Goal: Complete application form

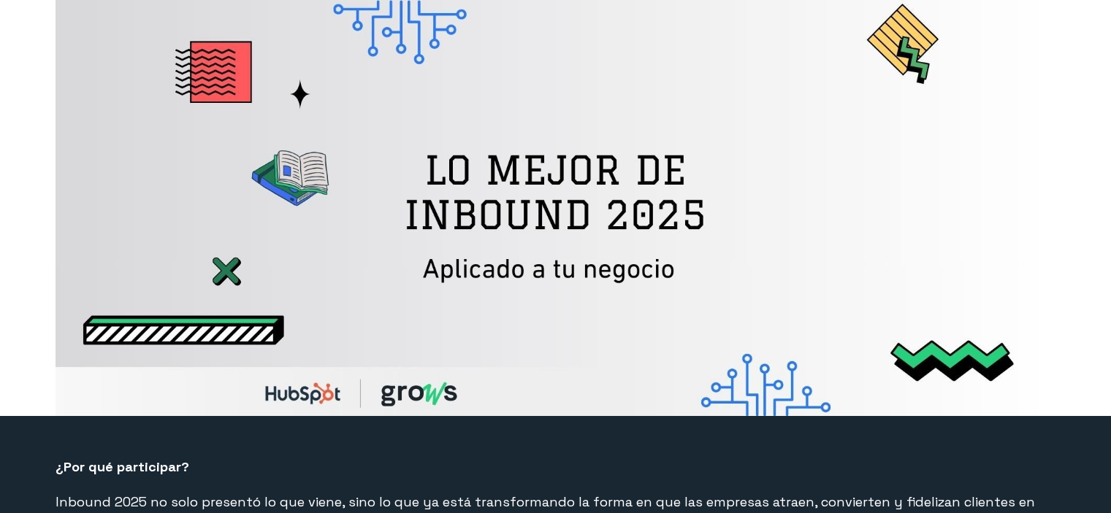
select select "CO"
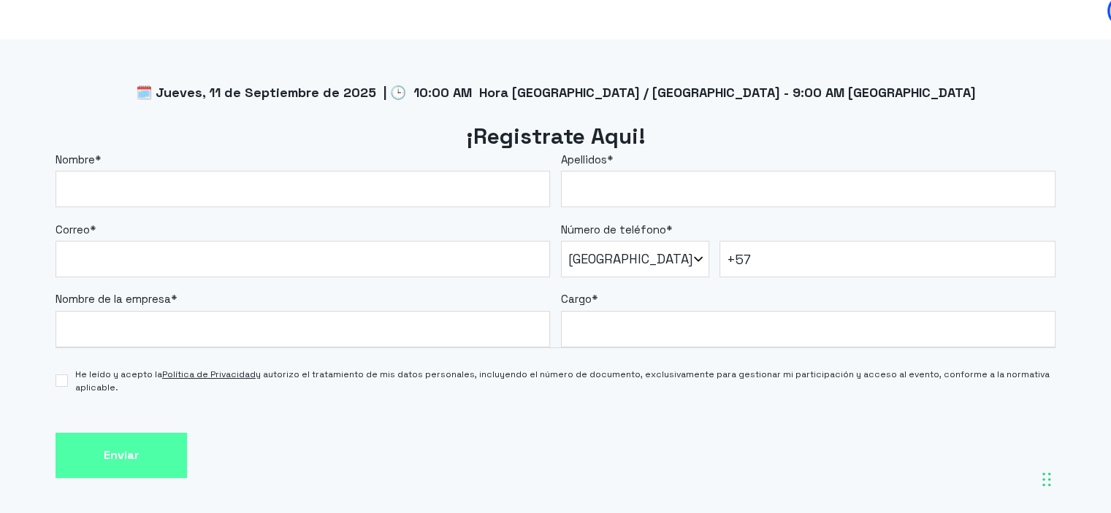
scroll to position [1241, 0]
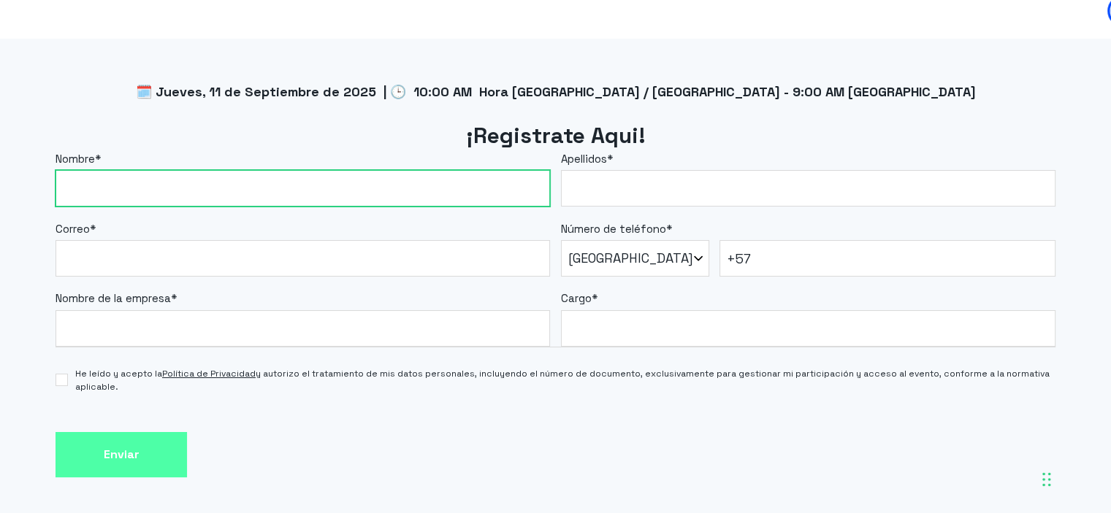
click at [410, 197] on input "Nombre *" at bounding box center [302, 188] width 494 height 37
type input "Carolina"
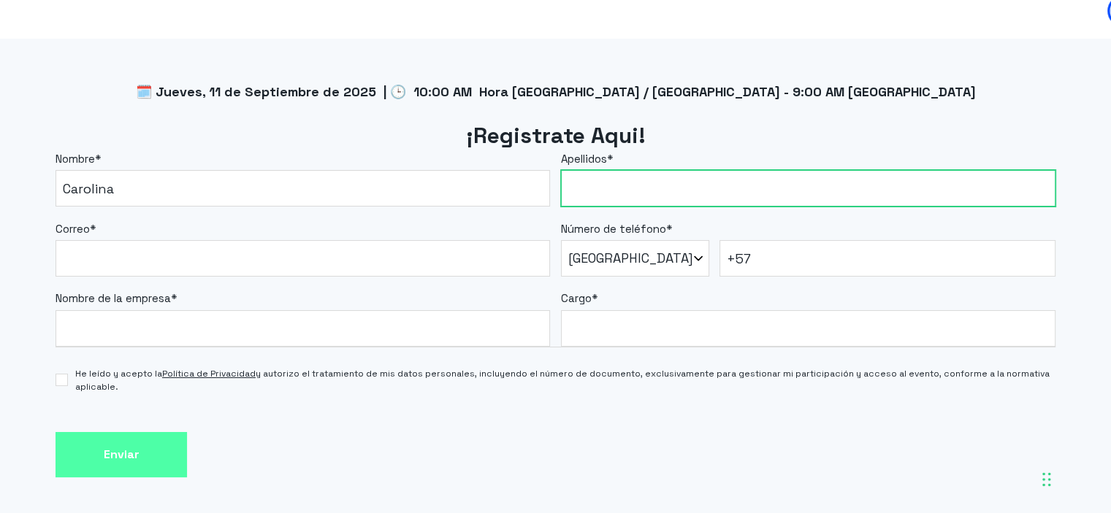
click at [648, 189] on input "Apellidos *" at bounding box center [808, 188] width 494 height 37
type input "[PERSON_NAME]"
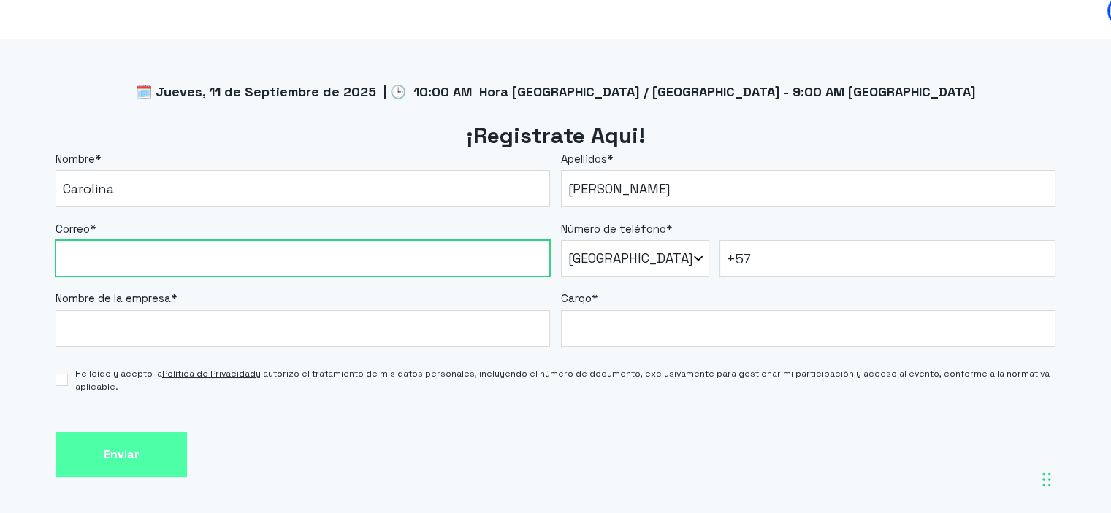
click at [451, 253] on input "Correo *" at bounding box center [302, 258] width 494 height 37
type input "[PERSON_NAME][EMAIL_ADDRESS][DOMAIN_NAME]"
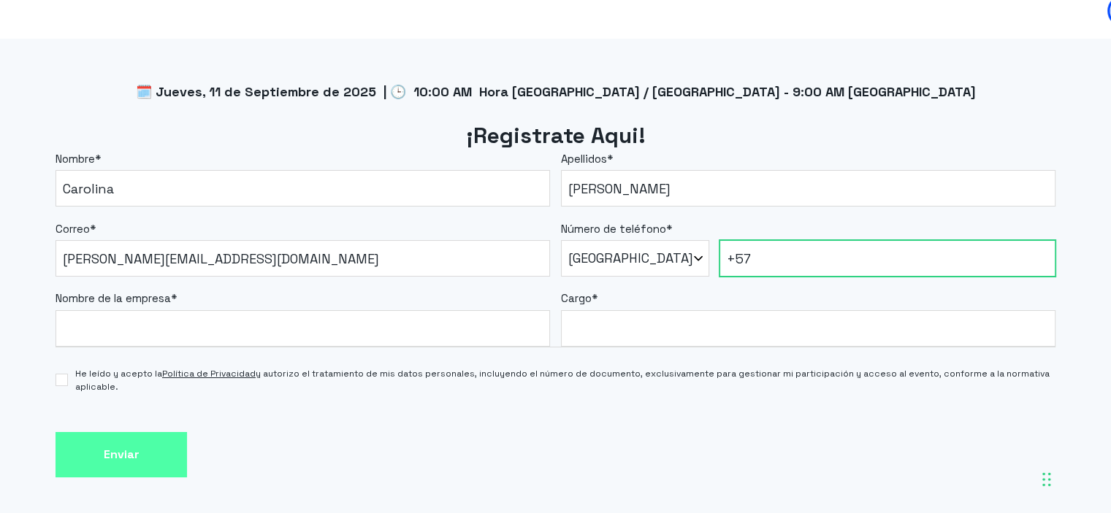
click at [777, 256] on input "+57" at bounding box center [887, 258] width 336 height 37
click at [756, 255] on input "+57" at bounding box center [887, 258] width 336 height 37
type input "[PHONE_NUMBER]"
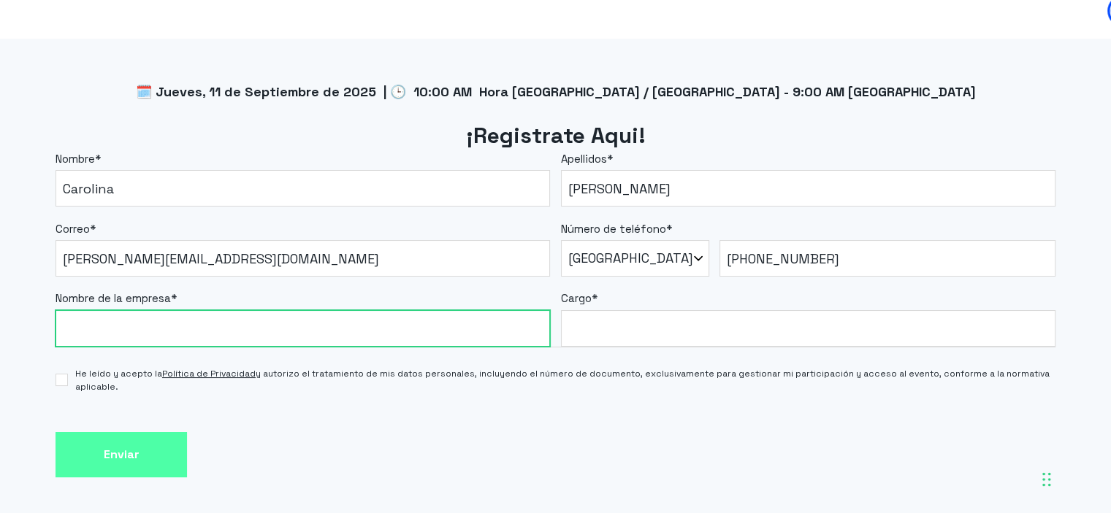
click at [334, 323] on input "Nombre de la empresa *" at bounding box center [302, 328] width 494 height 37
type input "Universidad Cooperativa de [GEOGRAPHIC_DATA]"
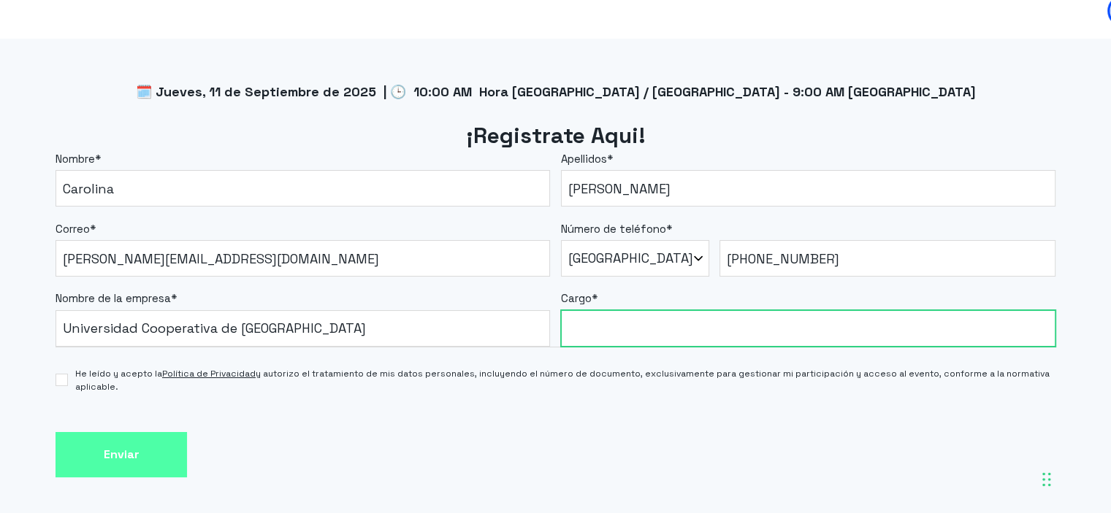
click at [639, 334] on input "Cargo *" at bounding box center [808, 328] width 494 height 37
type input "Analista de CRM"
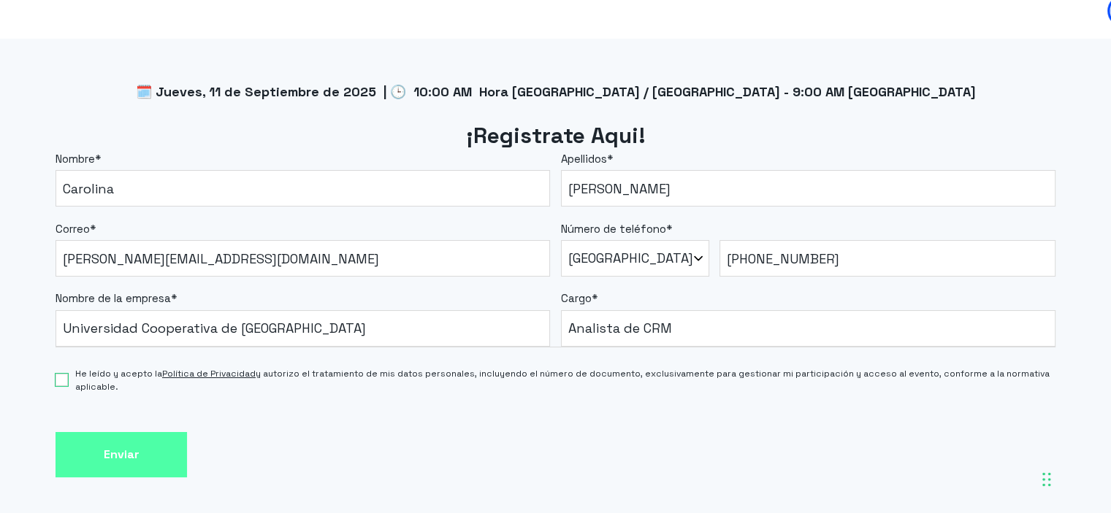
click at [59, 378] on input "He leído y acepto la Política de Privacidad y autorizo el tratamiento de mis da…" at bounding box center [61, 380] width 12 height 12
checkbox input "true"
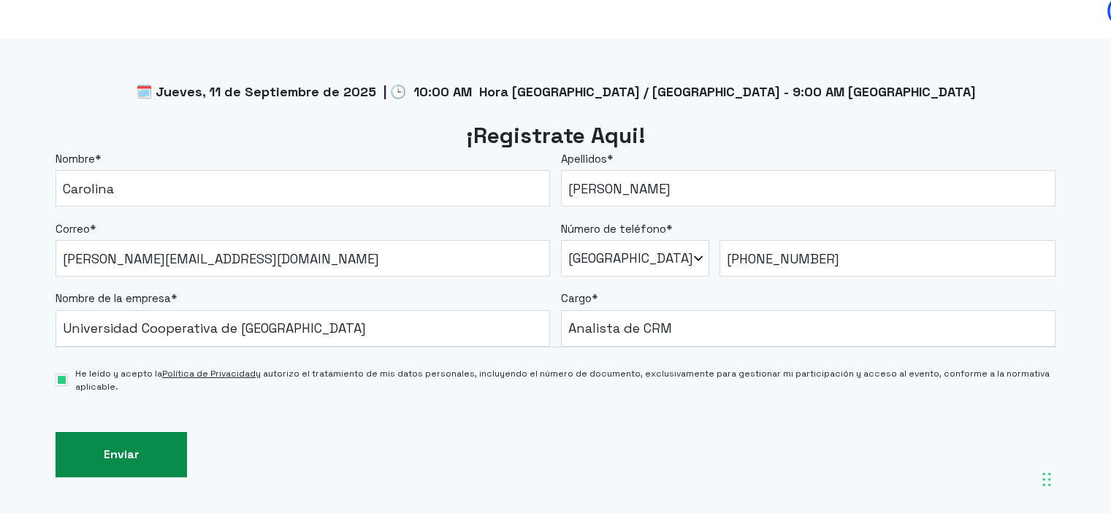
click at [116, 457] on input "Enviar" at bounding box center [120, 455] width 131 height 46
